Goal: Task Accomplishment & Management: Manage account settings

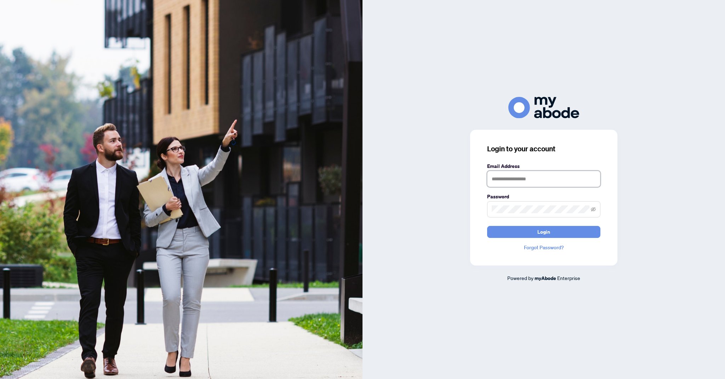
click at [539, 187] on input "text" at bounding box center [543, 179] width 113 height 16
type input "**********"
click at [487, 226] on button "Login" at bounding box center [543, 232] width 113 height 12
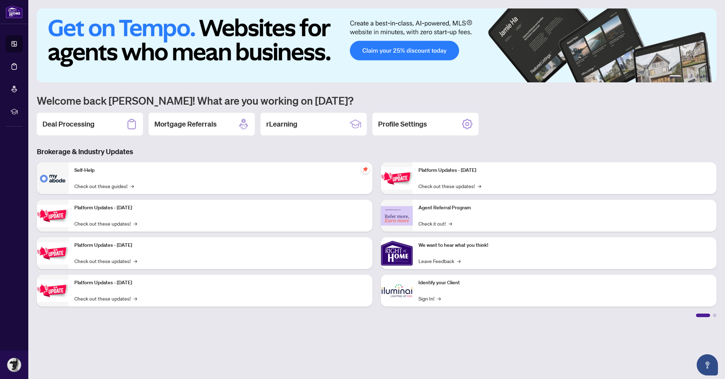
click at [14, 68] on icon at bounding box center [14, 66] width 7 height 7
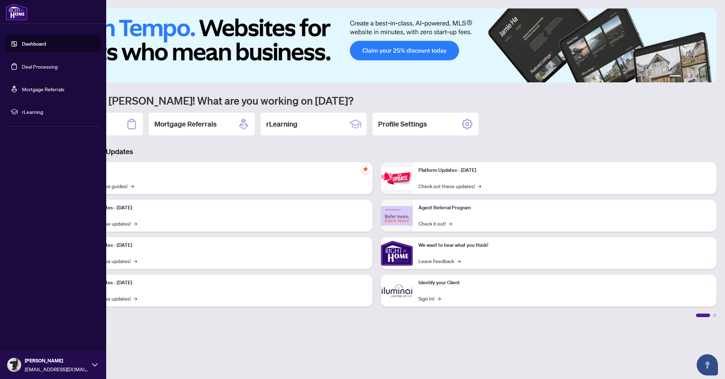
click at [30, 64] on link "Deal Processing" at bounding box center [40, 66] width 36 height 6
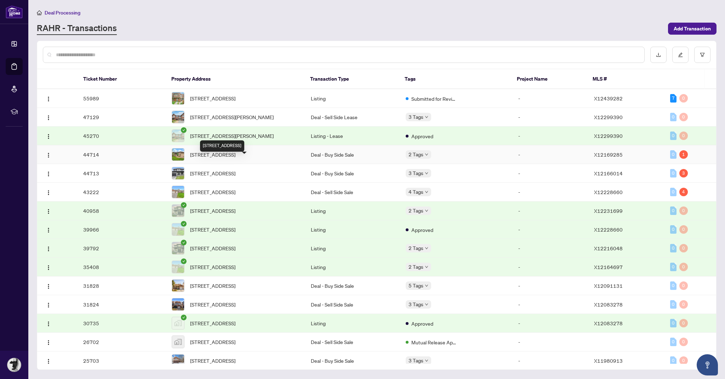
click at [219, 158] on span "[STREET_ADDRESS]" at bounding box center [212, 155] width 45 height 8
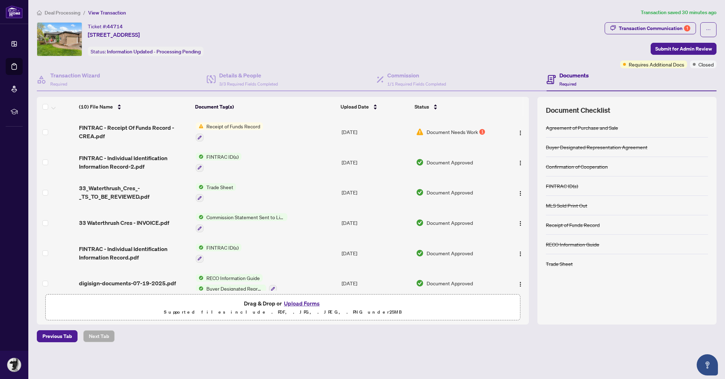
click at [481, 128] on div "Document Needs Work 1" at bounding box center [458, 132] width 85 height 8
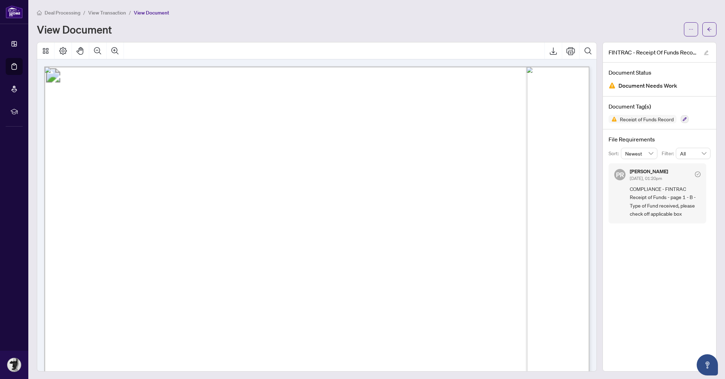
click at [589, 33] on div "View Document" at bounding box center [358, 29] width 642 height 11
click at [691, 28] on icon "ellipsis" at bounding box center [690, 29] width 5 height 5
click at [654, 90] on span "Archive" at bounding box center [665, 90] width 54 height 8
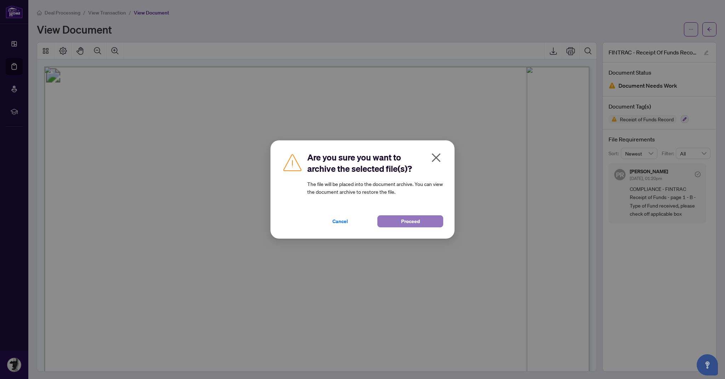
click at [397, 221] on button "Proceed" at bounding box center [410, 221] width 66 height 12
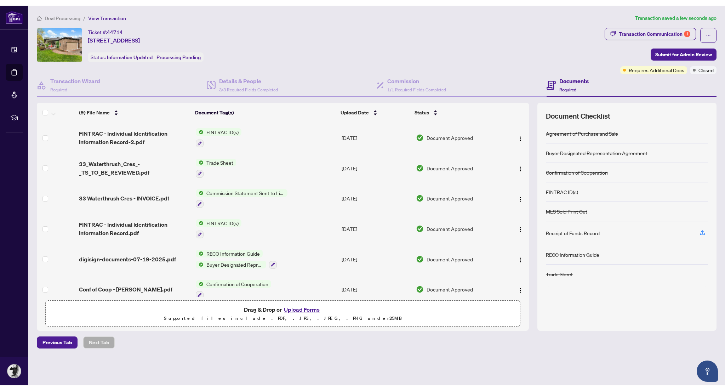
scroll to position [73, 0]
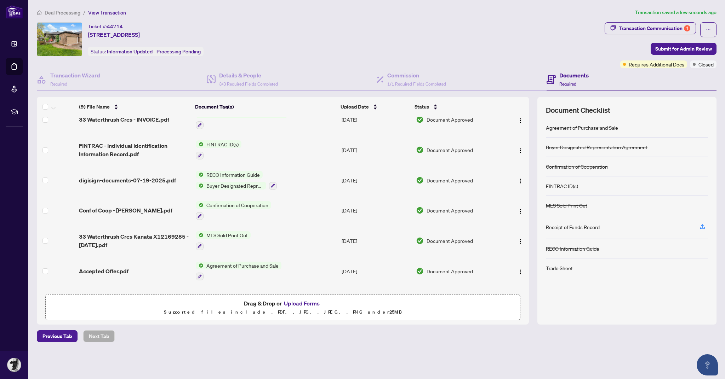
click at [294, 308] on button "Upload Forms" at bounding box center [302, 303] width 40 height 9
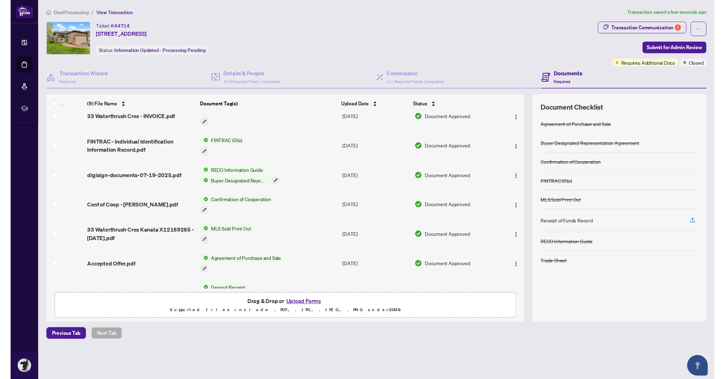
scroll to position [66, 0]
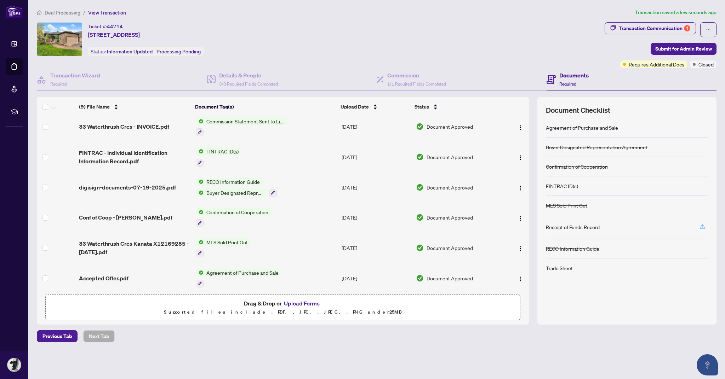
click at [703, 225] on icon "button" at bounding box center [702, 227] width 6 height 6
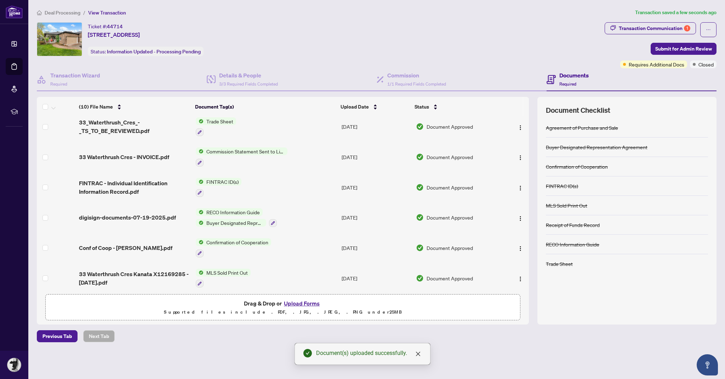
scroll to position [103, 0]
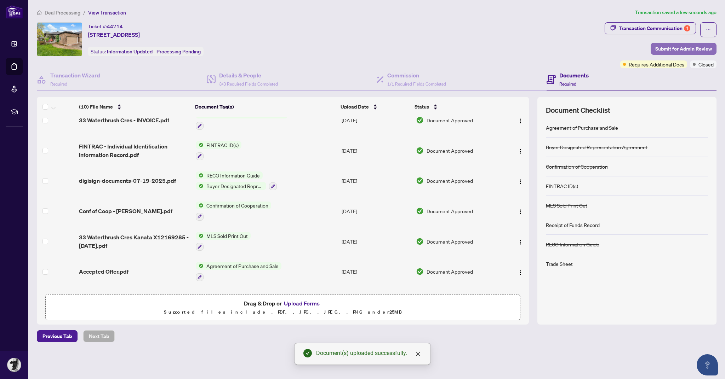
click at [684, 53] on span "Submit for Admin Review" at bounding box center [683, 48] width 57 height 11
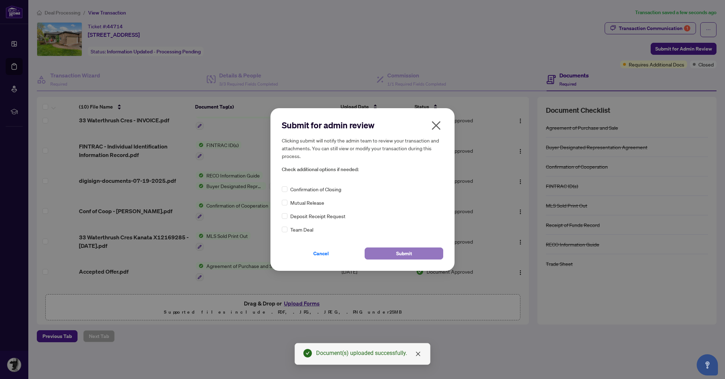
click at [396, 253] on span "Submit" at bounding box center [404, 253] width 16 height 11
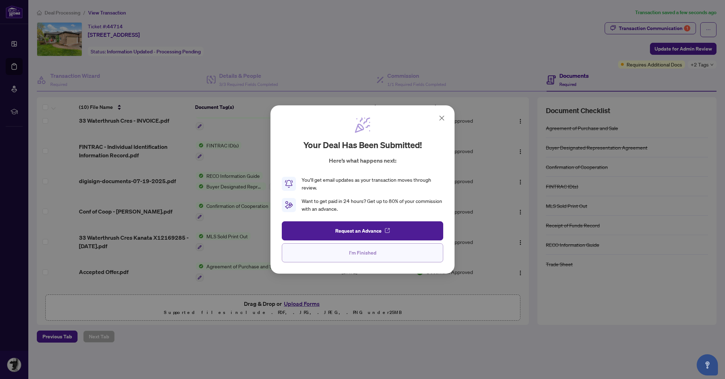
click at [347, 253] on button "I'm Finished" at bounding box center [362, 252] width 161 height 19
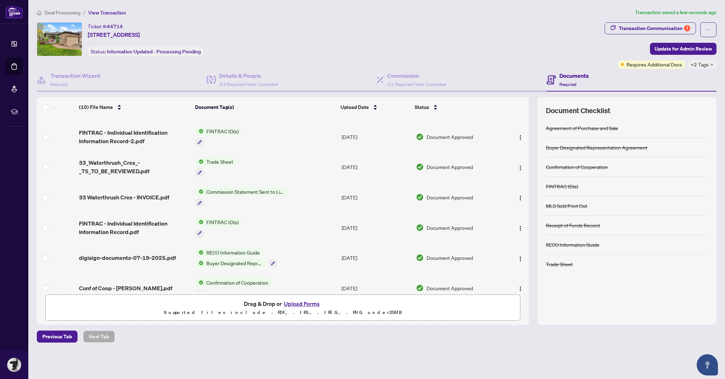
scroll to position [34, 0]
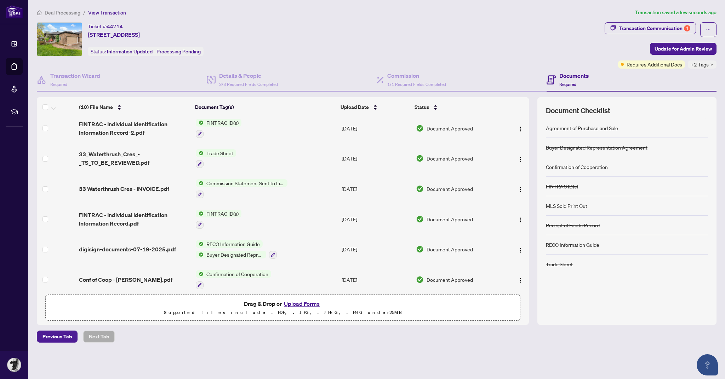
click at [131, 157] on span "33_Waterthrush_Cres_-_TS_TO_BE_REVIEWED.pdf" at bounding box center [134, 158] width 111 height 17
